Goal: Information Seeking & Learning: Learn about a topic

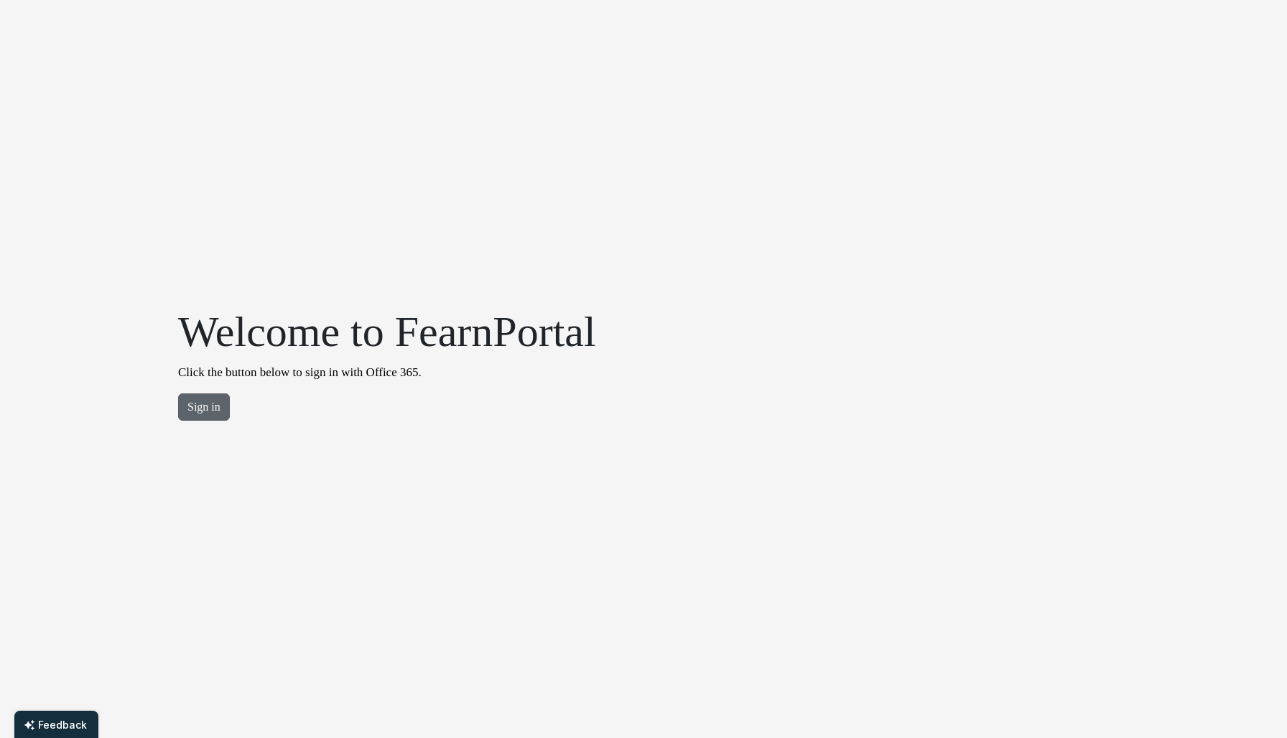
click at [198, 417] on button "Sign in" at bounding box center [204, 407] width 52 height 27
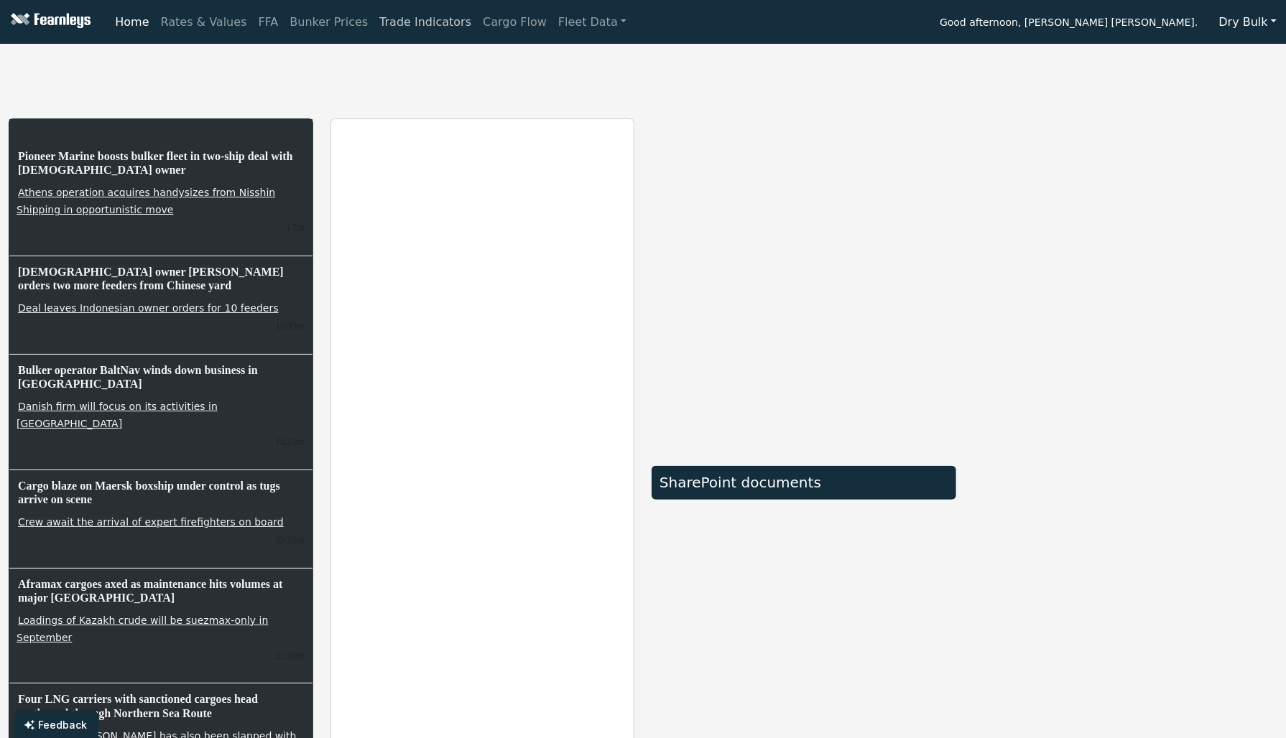
click at [387, 14] on link "Trade Indicators" at bounding box center [425, 22] width 103 height 29
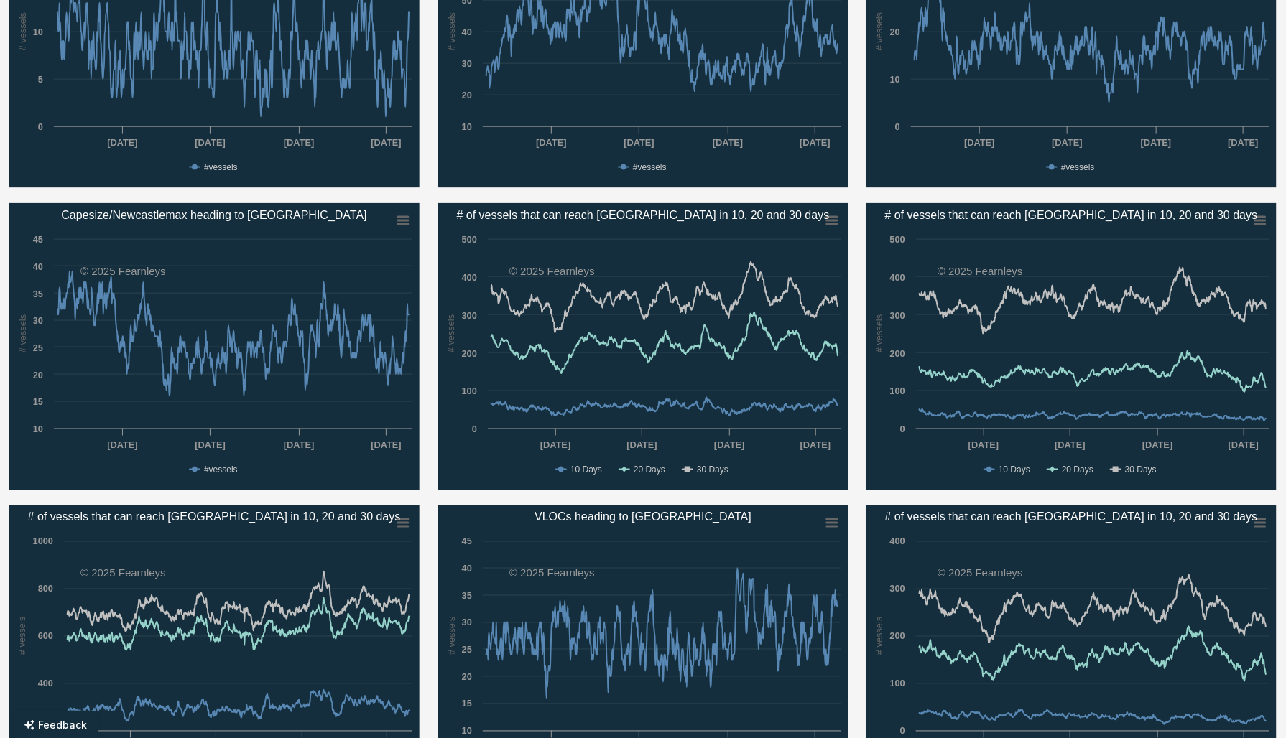
scroll to position [1085, 0]
